Goal: Transaction & Acquisition: Purchase product/service

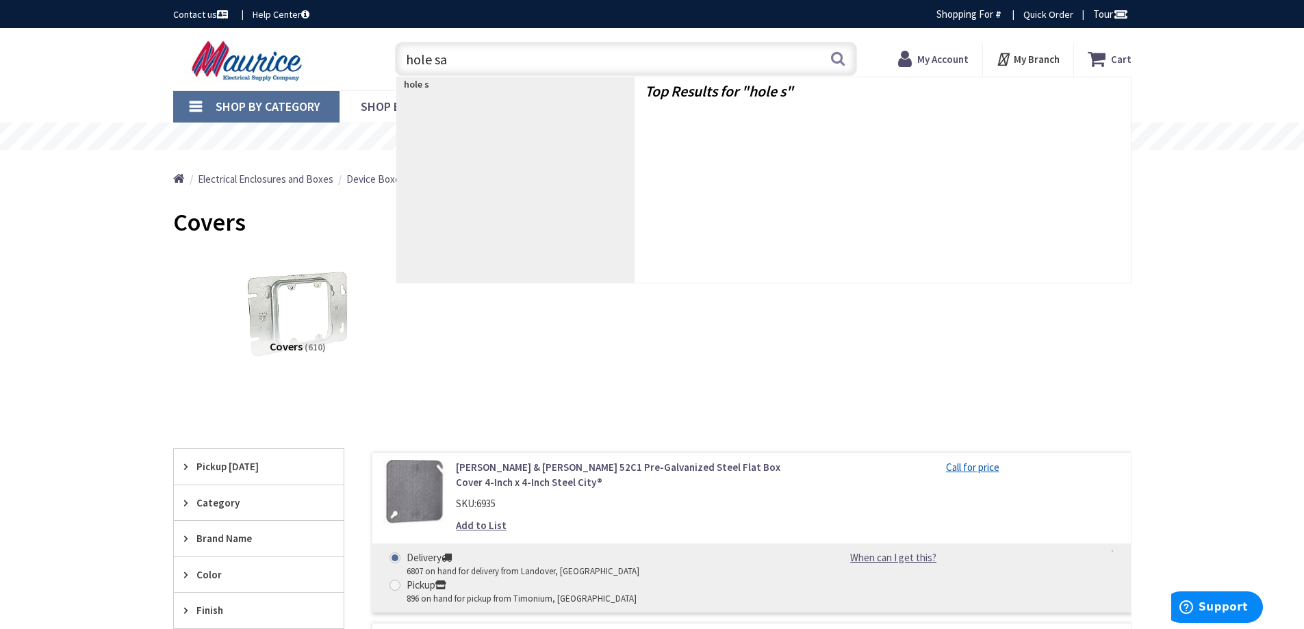
type input "hole saw"
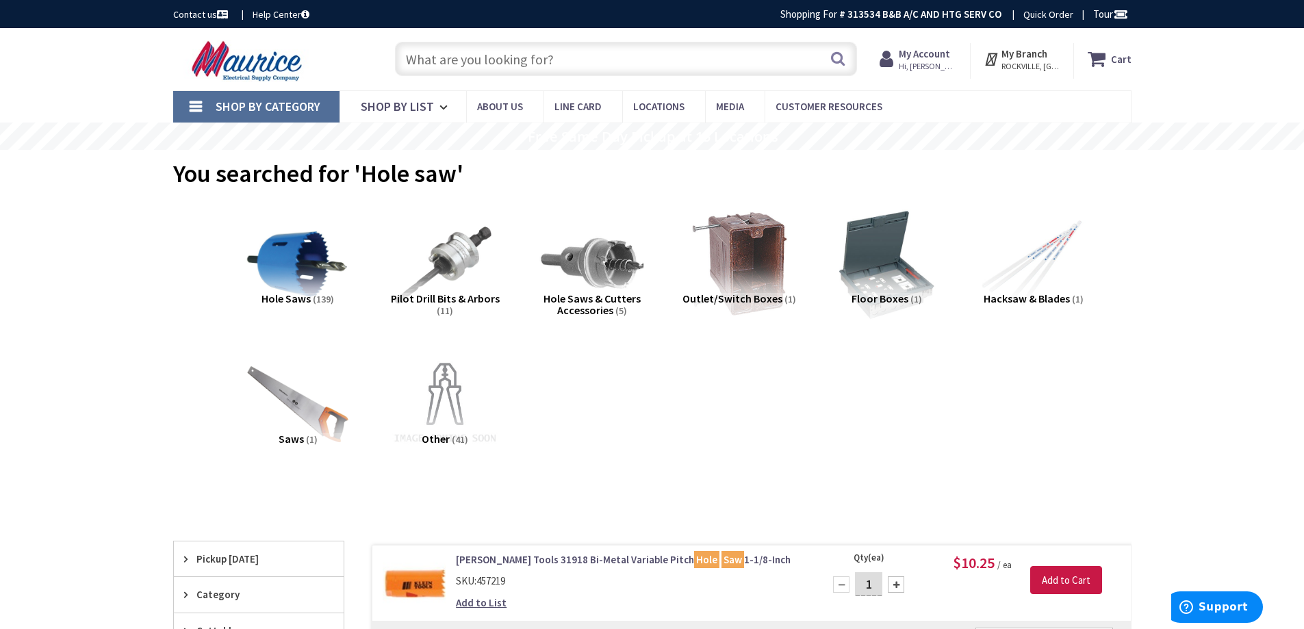
click at [598, 62] on input "text" at bounding box center [626, 59] width 462 height 34
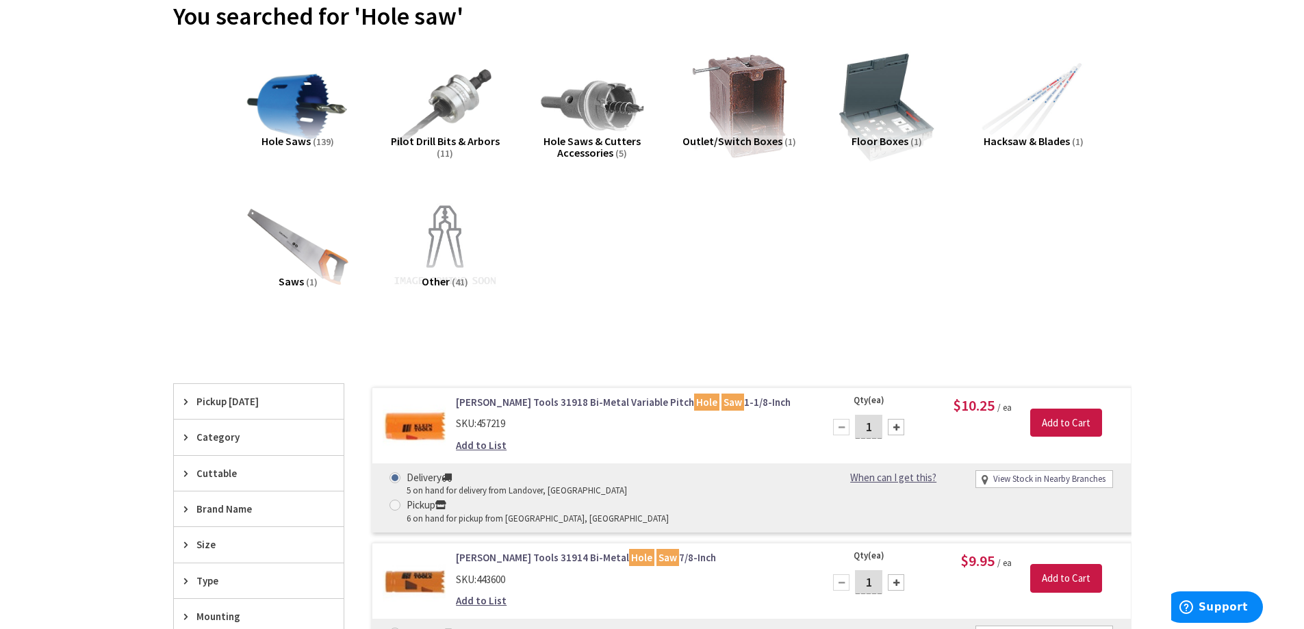
scroll to position [274, 0]
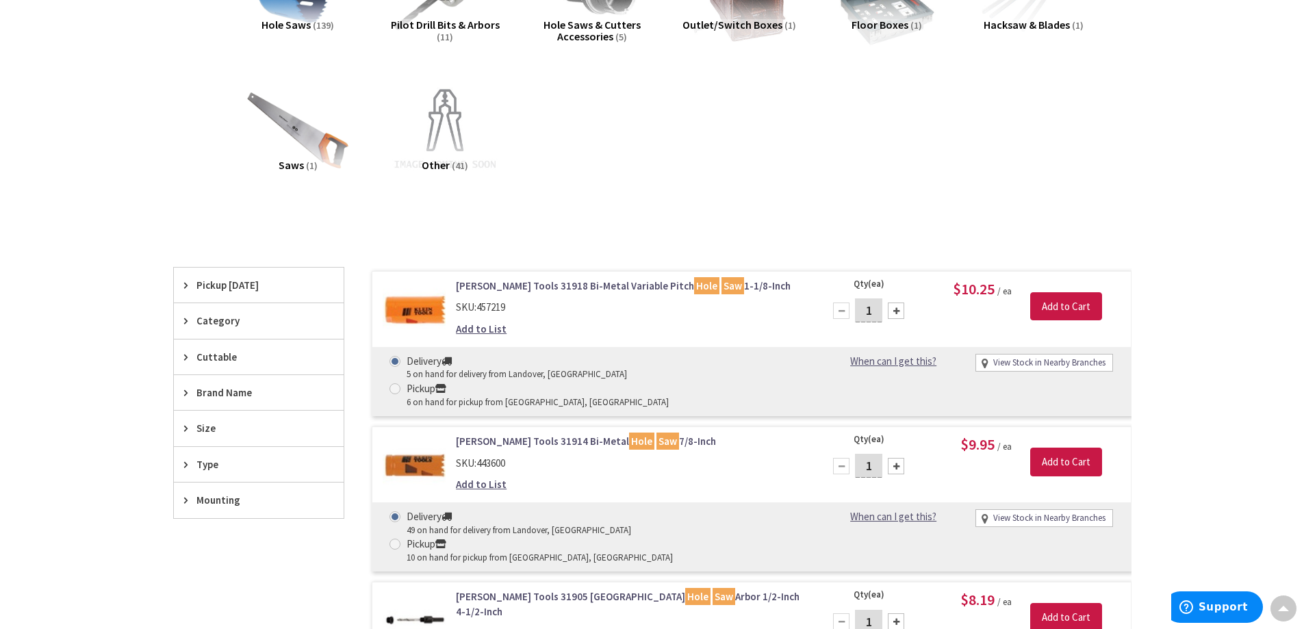
click at [271, 22] on span "Hole Saws" at bounding box center [286, 25] width 49 height 14
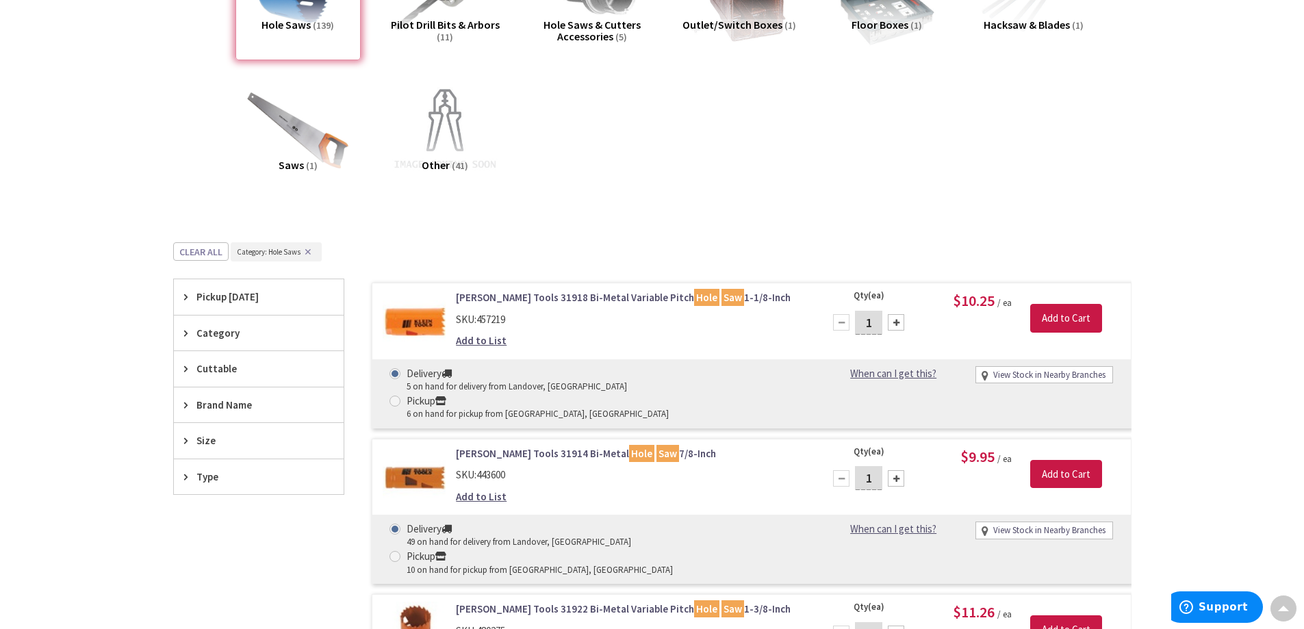
scroll to position [516, 0]
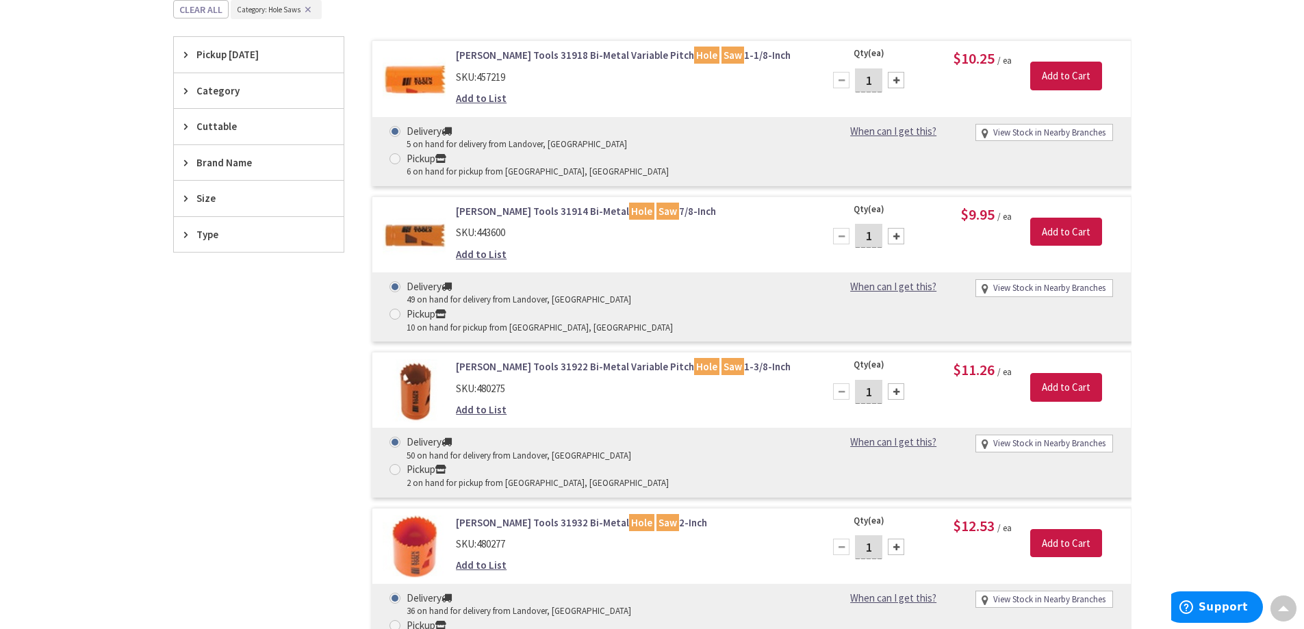
click at [235, 212] on div "Size" at bounding box center [259, 198] width 170 height 35
click at [232, 360] on button "Show more" at bounding box center [259, 365] width 170 height 23
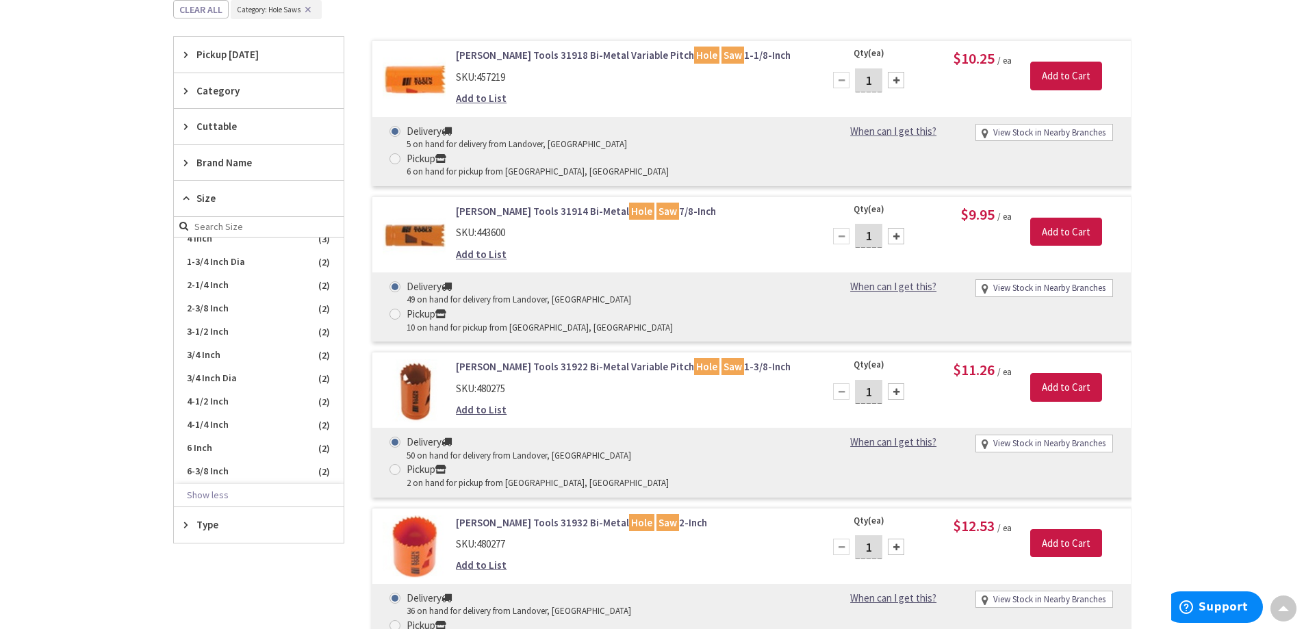
scroll to position [342, 0]
click at [257, 400] on span "4-1/2 Inch" at bounding box center [259, 395] width 170 height 23
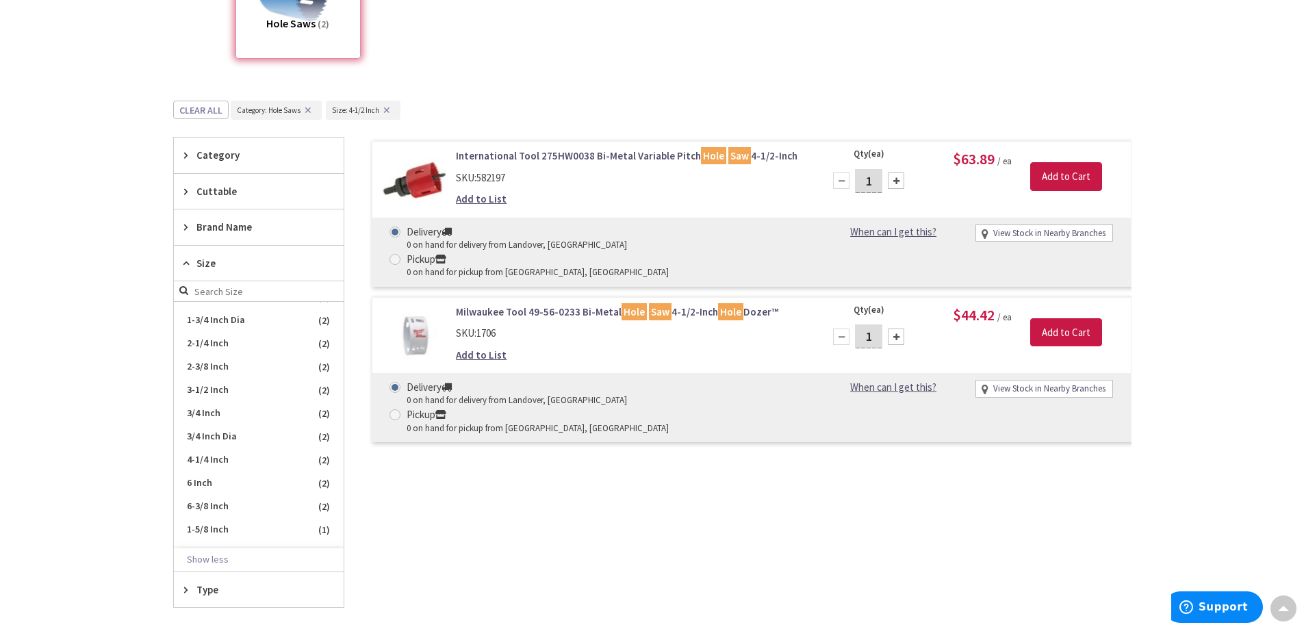
scroll to position [239, 0]
